Goal: Check status

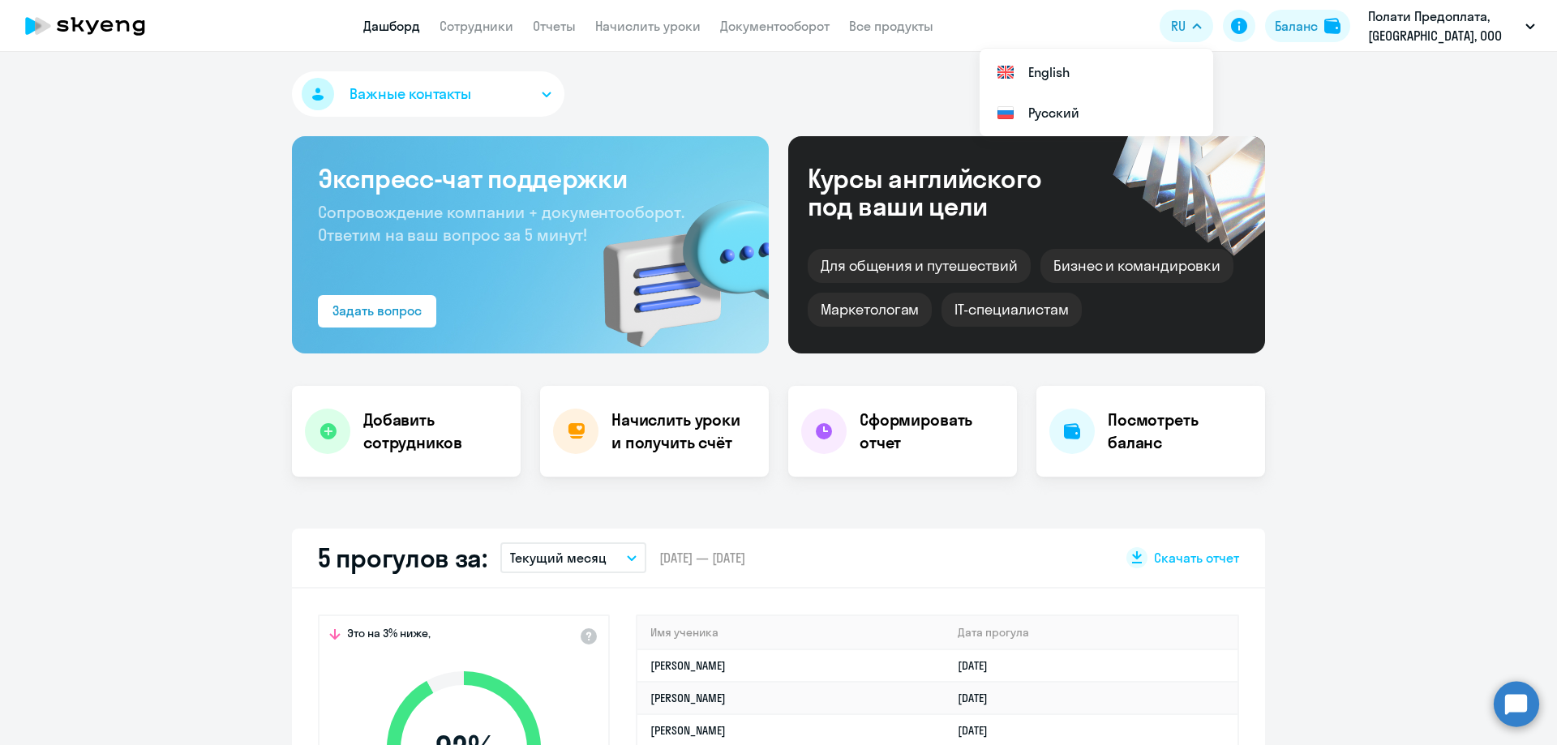
select select "30"
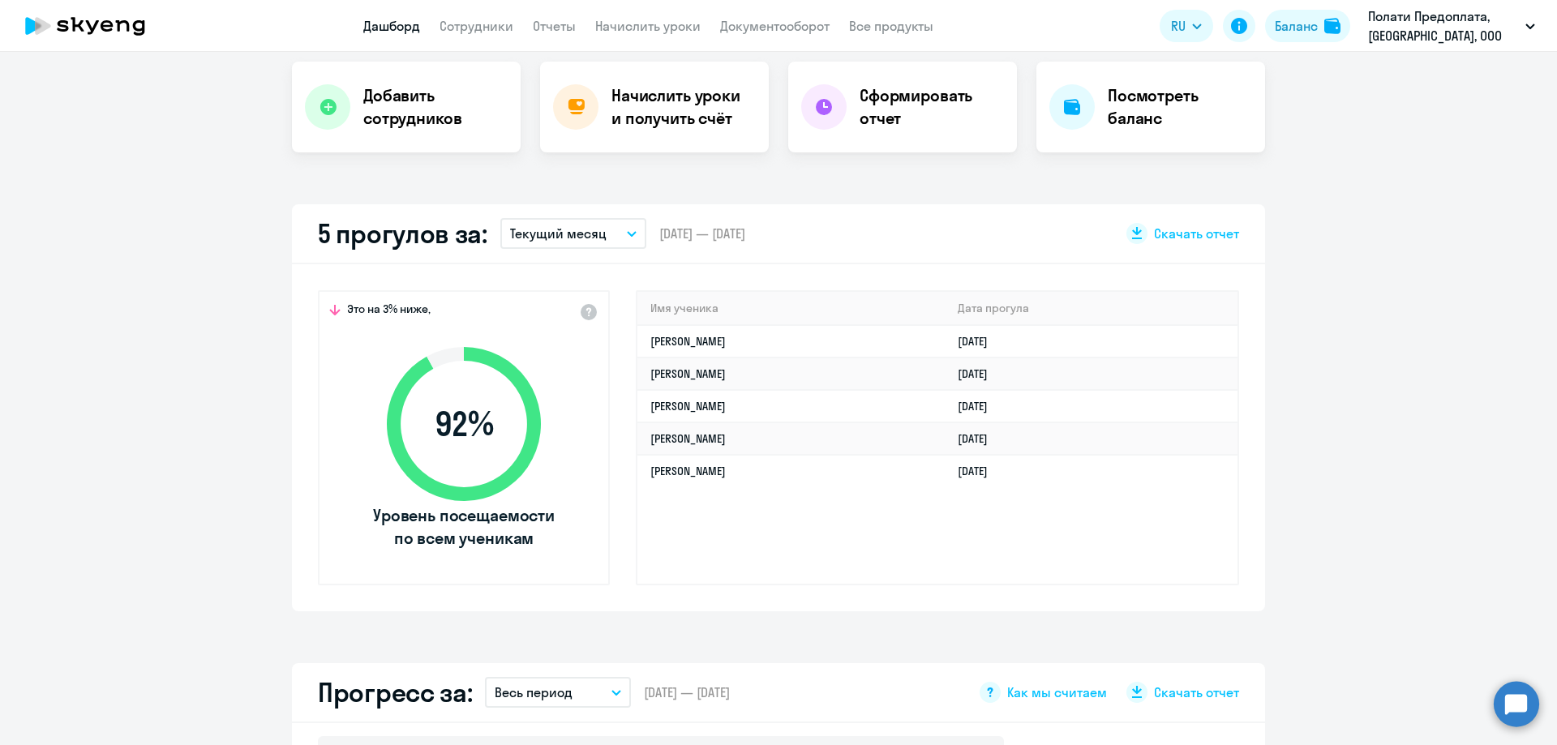
click at [191, 499] on app-truancy-attendance-dashboard "5 прогулов за: Текущий месяц – 01.08.2025 — 31.08.2025 Скачать отчет Это на 3% …" at bounding box center [778, 407] width 1557 height 407
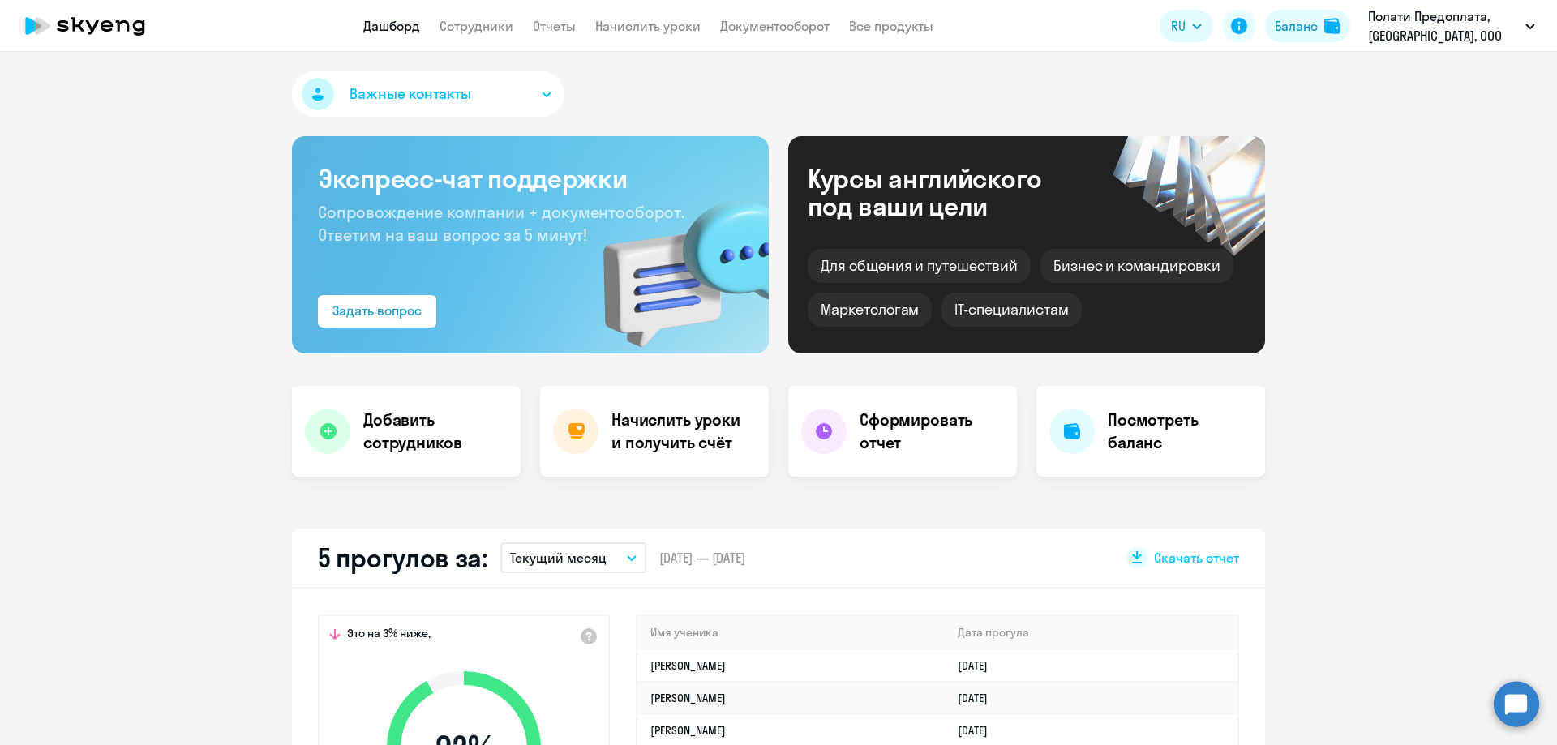
select select "30"
click at [1363, 504] on div "Важные контакты Экспресс-чат поддержки Сопровождение компании + документооборот…" at bounding box center [778, 398] width 1557 height 693
